Goal: Task Accomplishment & Management: Complete application form

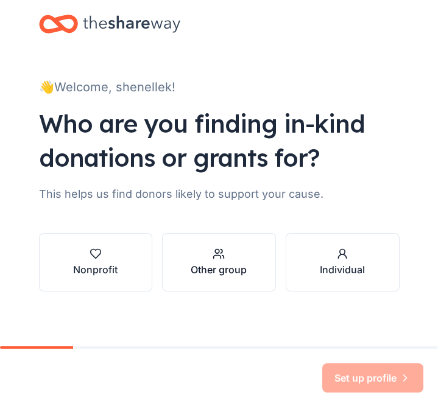
click at [213, 273] on div "Other group" at bounding box center [219, 269] width 56 height 15
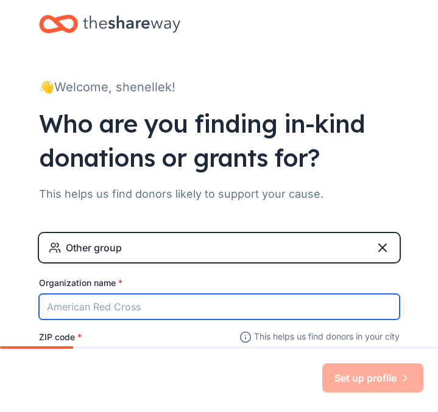
click at [141, 312] on input "Organization name *" at bounding box center [219, 307] width 361 height 26
type input "always hope"
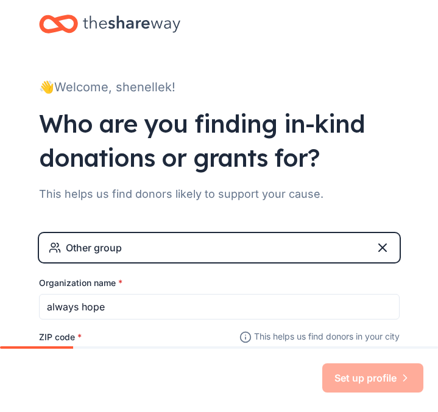
click at [107, 356] on div "Set up profile" at bounding box center [219, 380] width 438 height 63
click at [117, 334] on div "ZIP code *" at bounding box center [219, 350] width 361 height 43
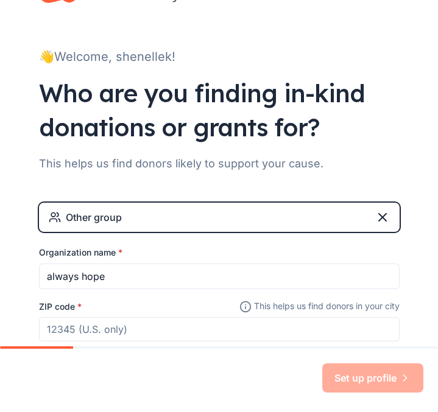
drag, startPoint x: 77, startPoint y: 342, endPoint x: 71, endPoint y: 339, distance: 6.6
click at [71, 339] on div "Other group Organization name * always hope ZIP code * This helps us find donor…" at bounding box center [219, 284] width 361 height 163
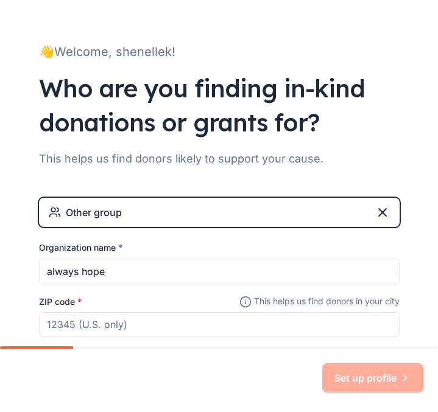
click at [62, 327] on input "ZIP code *" at bounding box center [219, 324] width 361 height 24
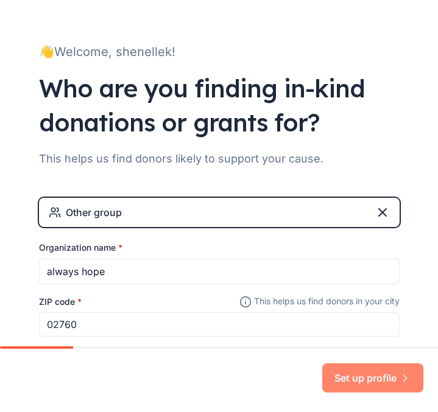
type input "02760"
click at [328, 368] on button "Set up profile" at bounding box center [372, 378] width 101 height 29
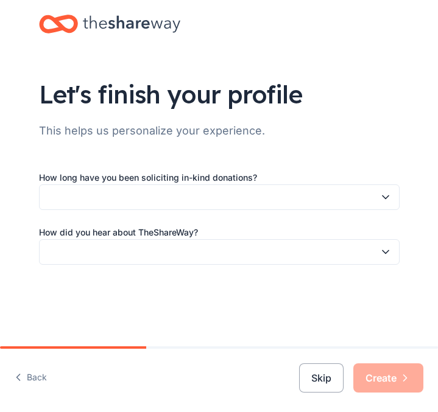
click at [153, 192] on button "button" at bounding box center [219, 198] width 361 height 26
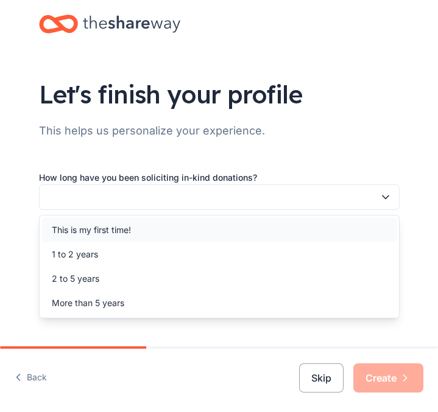
click at [138, 235] on div "This is my first time!" at bounding box center [219, 230] width 354 height 24
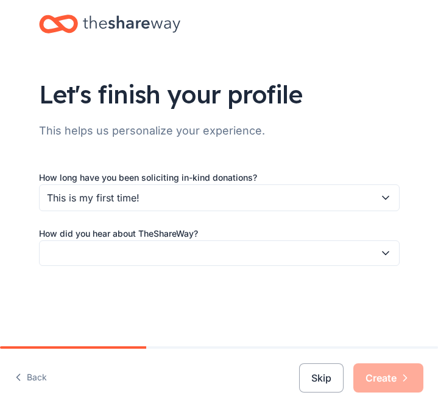
click at [139, 245] on button "button" at bounding box center [219, 254] width 361 height 26
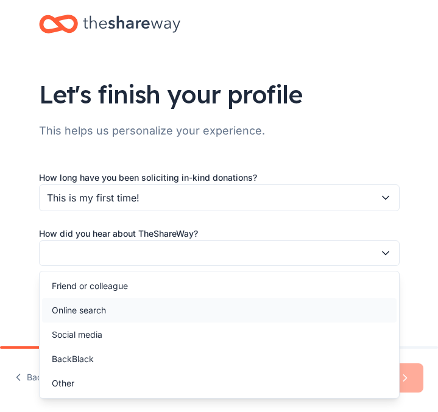
click at [110, 312] on div "Online search" at bounding box center [219, 310] width 354 height 24
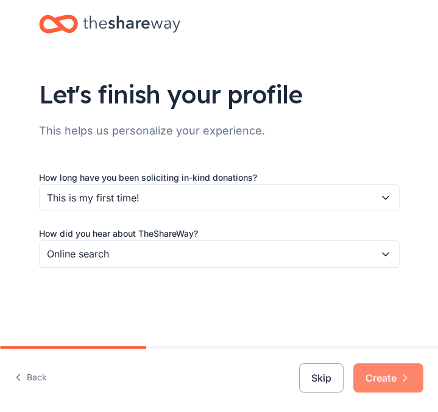
click at [362, 378] on button "Create" at bounding box center [388, 378] width 70 height 29
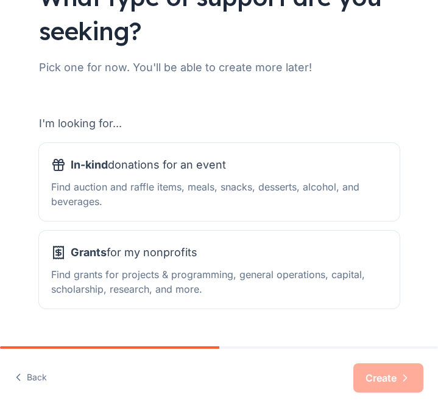
scroll to position [122, 0]
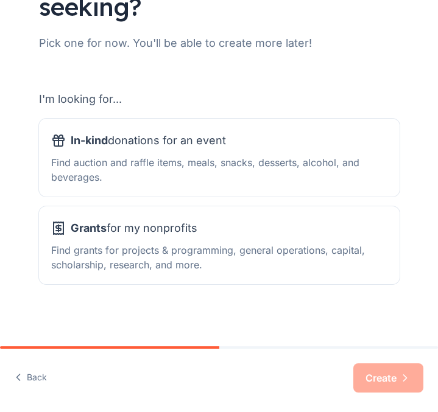
click at [294, 205] on div "I'm looking for... In-kind donations for an event Find auction and raffle items…" at bounding box center [219, 187] width 361 height 195
click at [279, 184] on div "Find auction and raffle items, meals, snacks, desserts, alcohol, and beverages." at bounding box center [219, 169] width 336 height 29
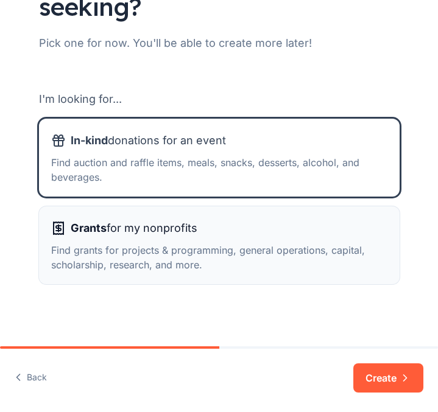
click at [284, 238] on div "Grants for my nonprofits Find grants for projects & programming, general operat…" at bounding box center [219, 246] width 336 height 54
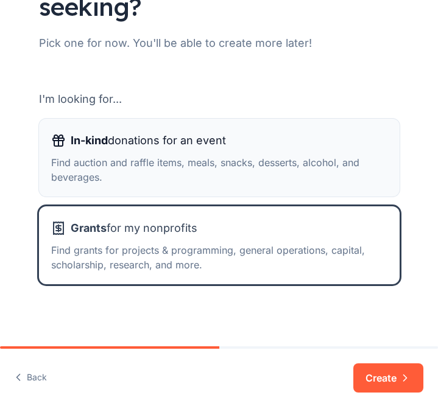
click at [283, 183] on div "Find auction and raffle items, meals, snacks, desserts, alcohol, and beverages." at bounding box center [219, 169] width 336 height 29
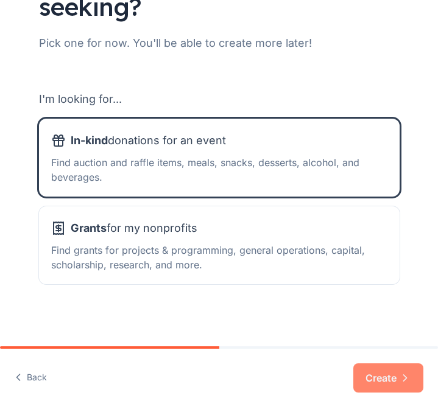
click at [366, 374] on button "Create" at bounding box center [388, 378] width 70 height 29
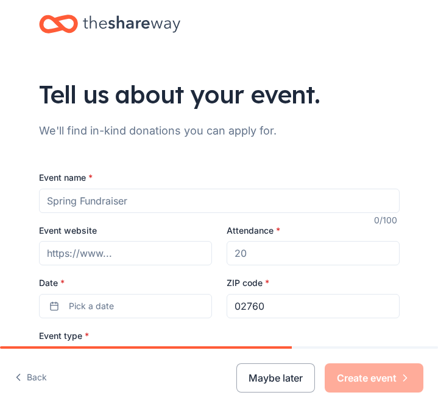
click at [149, 210] on input "Event name *" at bounding box center [219, 201] width 361 height 24
type input "back to school"
click at [192, 252] on input "Event website" at bounding box center [125, 253] width 173 height 24
click at [252, 258] on input "Attendance *" at bounding box center [313, 253] width 173 height 24
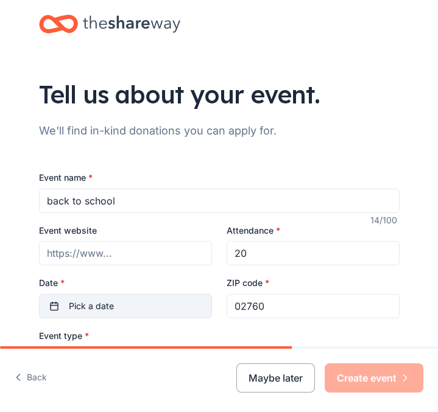
type input "20"
click at [181, 307] on button "Pick a date" at bounding box center [125, 306] width 173 height 24
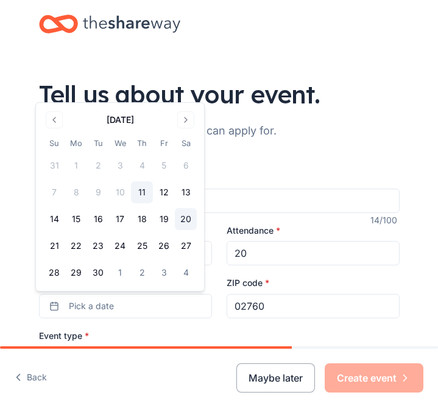
click at [178, 222] on button "20" at bounding box center [186, 219] width 22 height 22
click at [193, 332] on div "Event type * Select" at bounding box center [219, 351] width 361 height 46
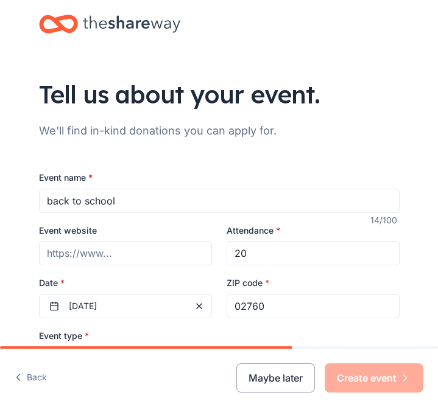
click at [179, 343] on div "Event type * Select" at bounding box center [219, 351] width 361 height 46
click at [180, 357] on div "Back Maybe later Create event" at bounding box center [219, 380] width 438 height 63
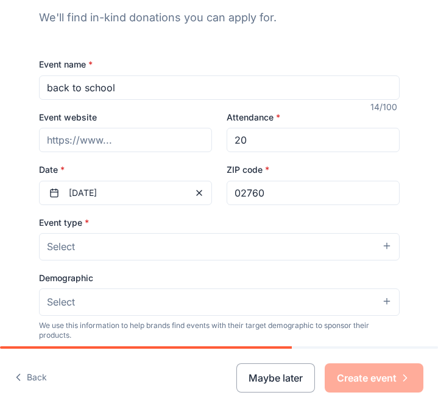
scroll to position [122, 0]
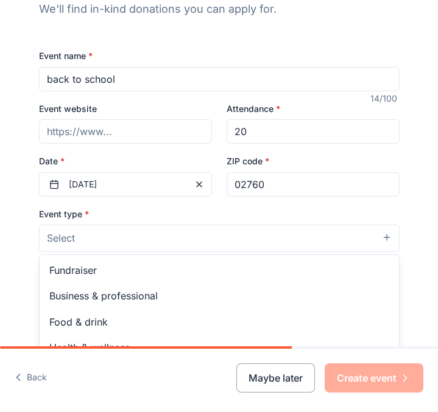
click at [89, 247] on button "Select" at bounding box center [219, 238] width 361 height 27
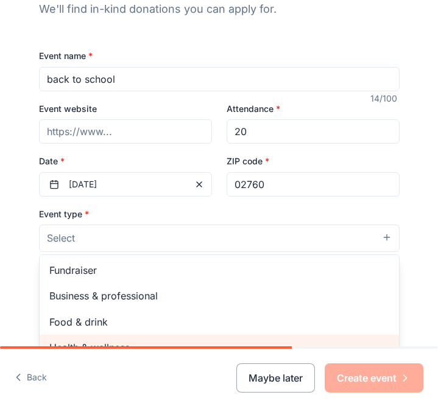
scroll to position [136, 0]
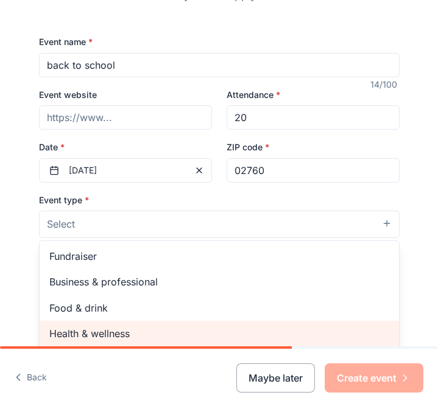
click at [373, 345] on div "Health & wellness" at bounding box center [219, 334] width 359 height 26
click at [373, 345] on div "Hobbies" at bounding box center [219, 334] width 359 height 26
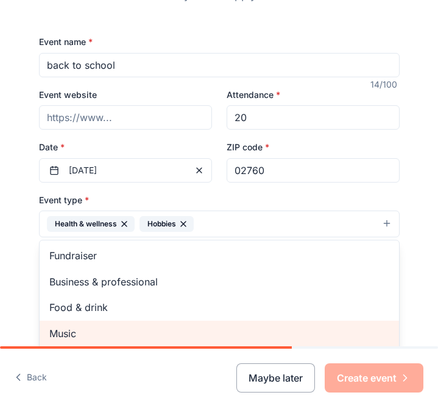
click at [373, 345] on div "Music" at bounding box center [219, 334] width 359 height 26
click at [373, 345] on div "Performing & visual arts" at bounding box center [219, 334] width 359 height 26
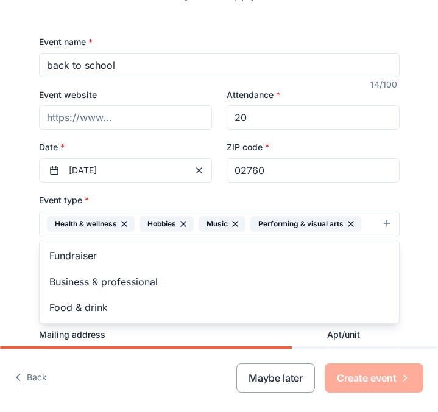
click at [373, 345] on div "Event type * Health & wellness Hobbies Music Performing & visual arts Fundraise…" at bounding box center [219, 324] width 361 height 264
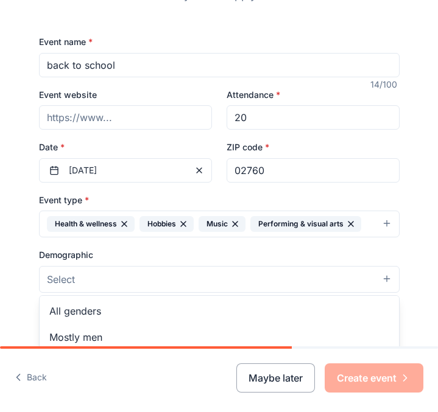
click at [341, 289] on button "Select" at bounding box center [219, 279] width 361 height 27
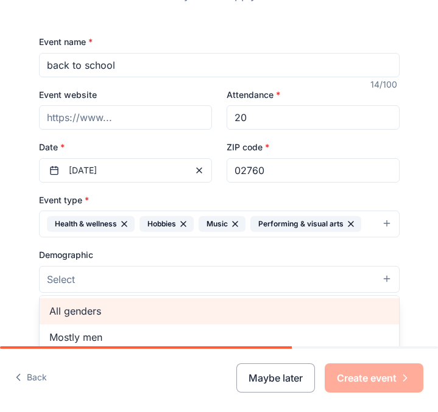
click at [311, 314] on span "All genders" at bounding box center [219, 311] width 340 height 16
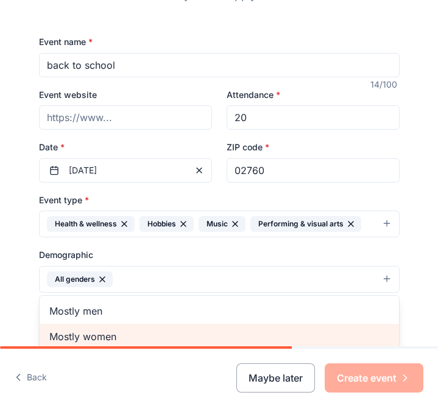
scroll to position [139, 0]
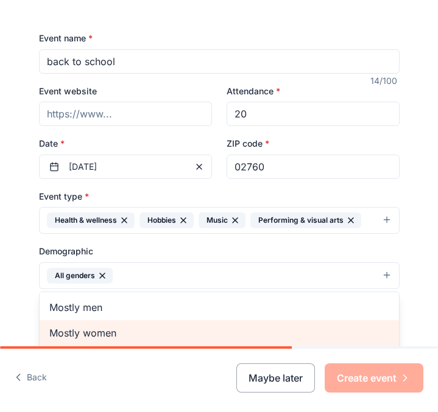
click at [382, 343] on div "Mostly women" at bounding box center [219, 333] width 359 height 26
click at [270, 334] on span "All ages" at bounding box center [219, 333] width 340 height 16
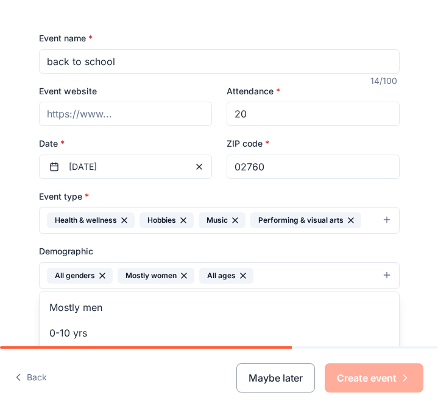
click at [403, 306] on div "Tell us about your event. We'll find in-kind donations you can apply for. Event…" at bounding box center [219, 260] width 390 height 798
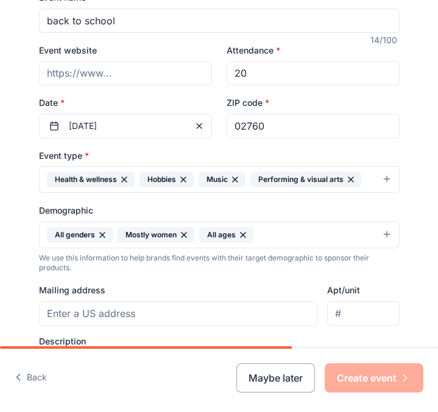
scroll to position [188, 0]
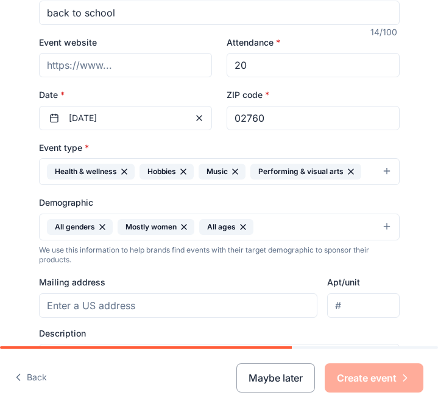
click at [232, 297] on input "Mailing address" at bounding box center [178, 306] width 279 height 24
type input "[STREET_ADDRESS]"
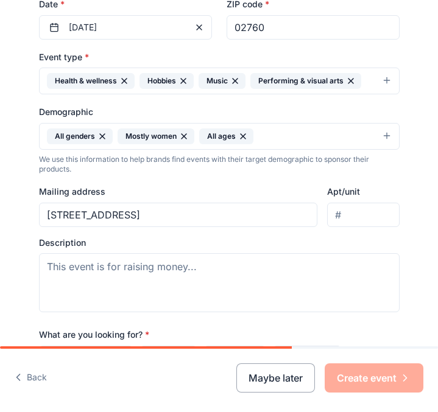
scroll to position [286, 0]
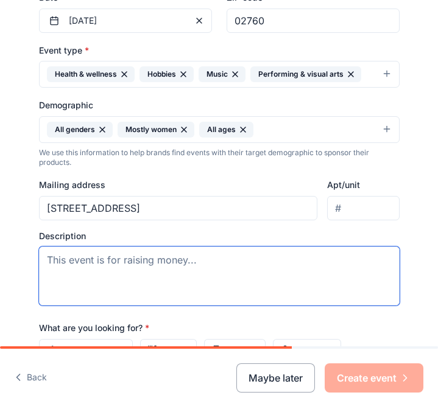
click at [174, 269] on textarea at bounding box center [219, 276] width 361 height 59
type textarea "sober living society fall season"
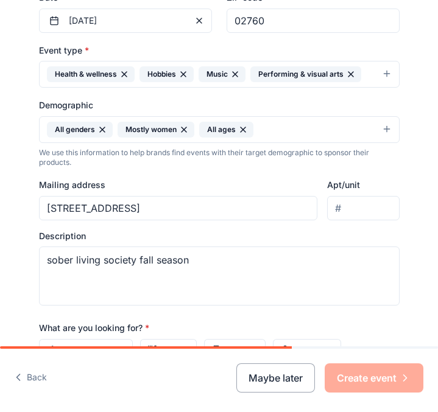
click at [189, 325] on div "What are you looking for? * Auction & raffle Meals Snacks Desserts Alcohol Beve…" at bounding box center [219, 354] width 361 height 68
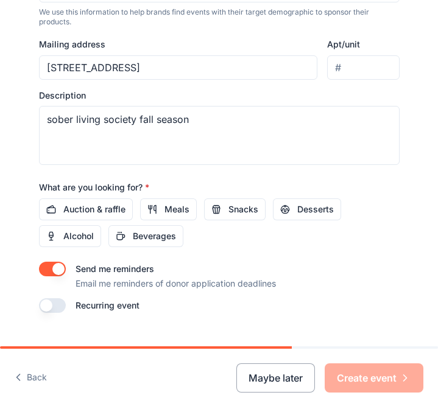
scroll to position [432, 0]
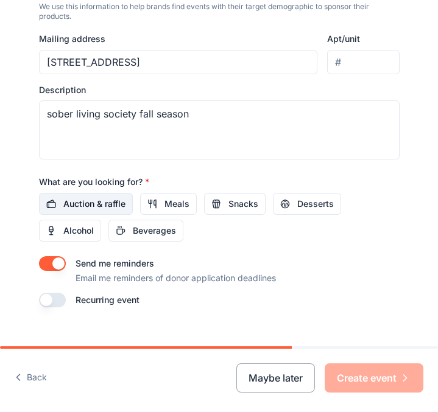
click at [90, 205] on span "Auction & raffle" at bounding box center [94, 204] width 62 height 15
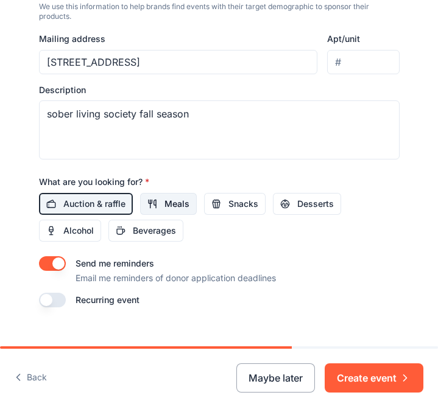
click at [164, 204] on span "Meals" at bounding box center [176, 204] width 25 height 15
click at [230, 211] on button "Snacks" at bounding box center [235, 204] width 62 height 22
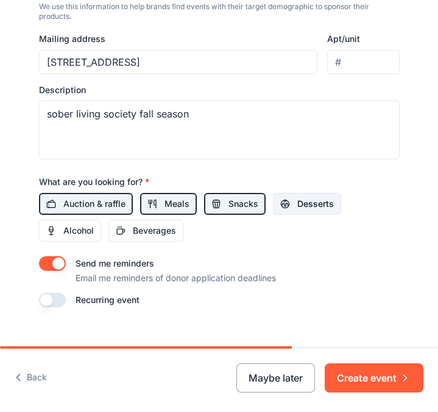
click at [285, 201] on button "Desserts" at bounding box center [307, 204] width 68 height 22
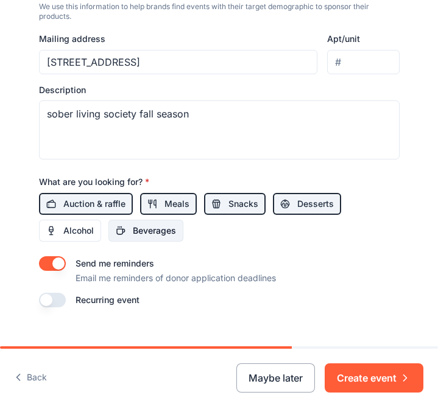
click at [166, 231] on span "Beverages" at bounding box center [154, 231] width 43 height 15
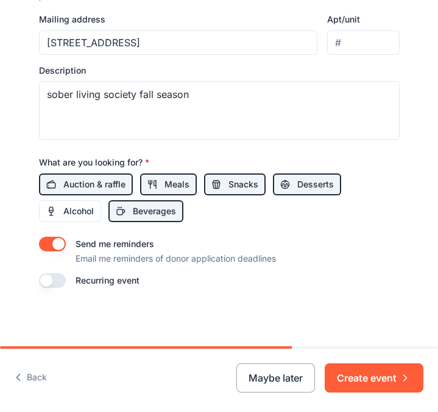
click at [80, 283] on label "Recurring event" at bounding box center [108, 280] width 64 height 10
click at [57, 281] on button "button" at bounding box center [52, 280] width 27 height 15
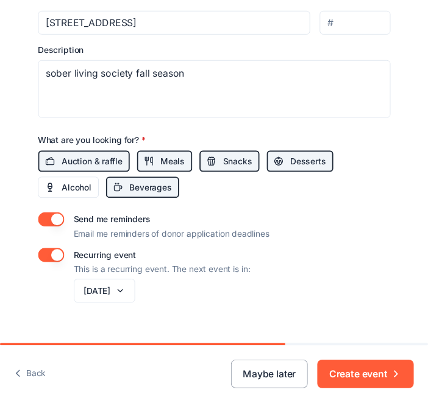
scroll to position [495, 0]
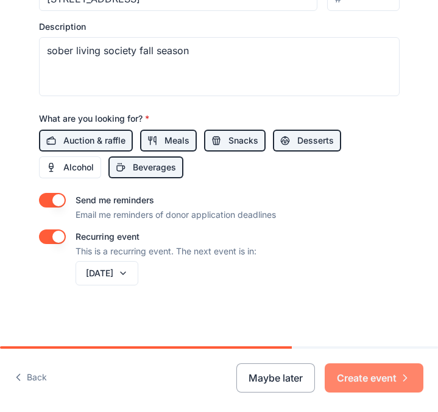
click at [370, 375] on button "Create event" at bounding box center [374, 378] width 99 height 29
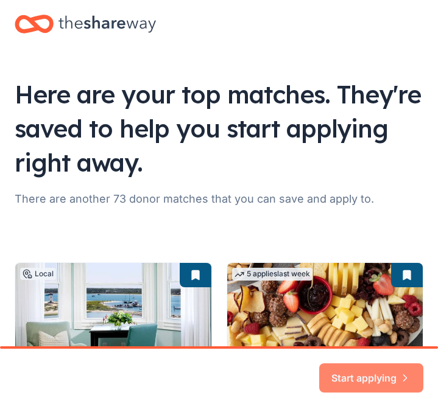
click at [370, 371] on button "Start applying" at bounding box center [371, 370] width 104 height 29
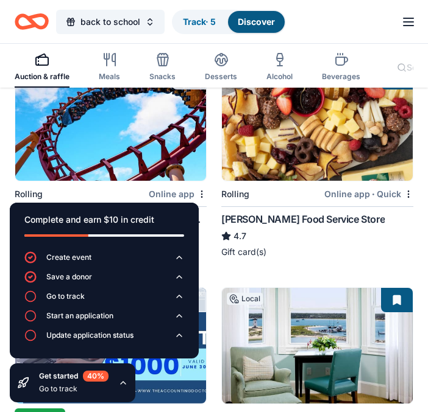
scroll to position [163, 0]
